Goal: Check status: Check status

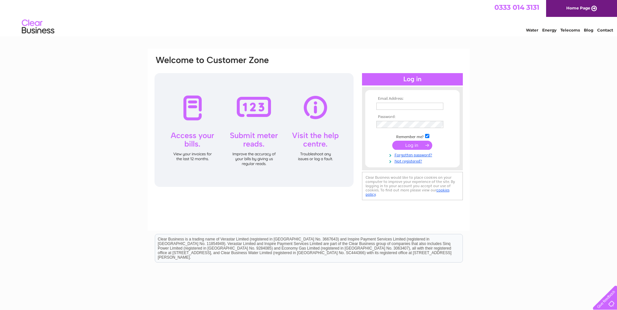
type input "[EMAIL_ADDRESS][DOMAIN_NAME]"
click at [416, 143] on input "submit" at bounding box center [413, 145] width 40 height 9
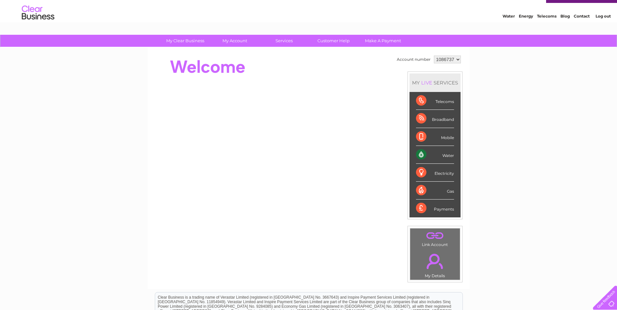
scroll to position [11, 0]
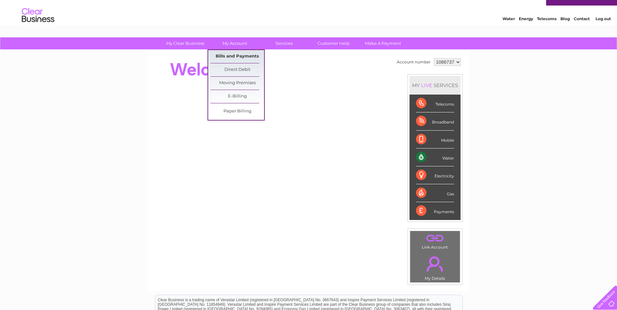
click at [228, 52] on link "Bills and Payments" at bounding box center [238, 56] width 54 height 13
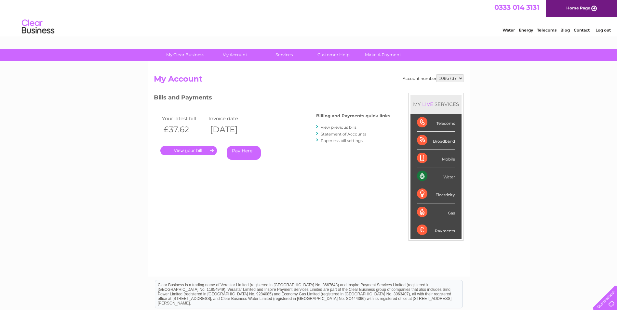
click at [180, 151] on link "." at bounding box center [188, 150] width 57 height 9
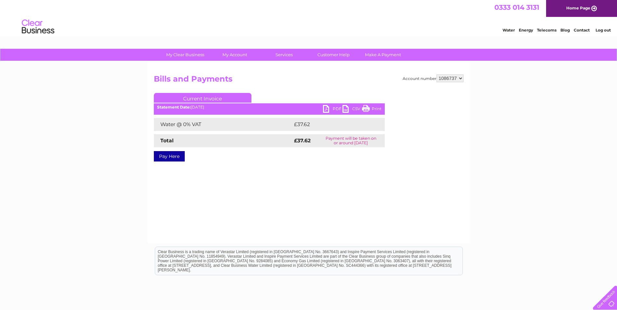
click at [333, 109] on link "PDF" at bounding box center [333, 109] width 20 height 9
click at [607, 28] on link "Log out" at bounding box center [603, 30] width 15 height 5
